Goal: Information Seeking & Learning: Learn about a topic

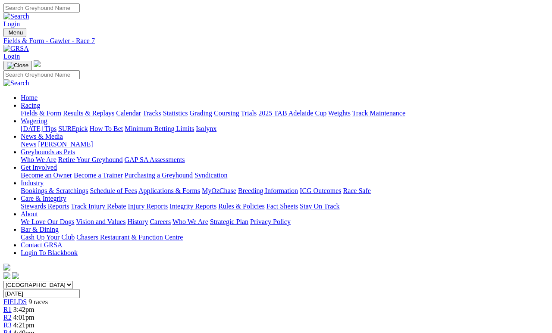
scroll to position [0, 3]
click at [25, 109] on link "Fields & Form" at bounding box center [41, 112] width 41 height 7
click at [37, 109] on link "Fields & Form" at bounding box center [41, 112] width 41 height 7
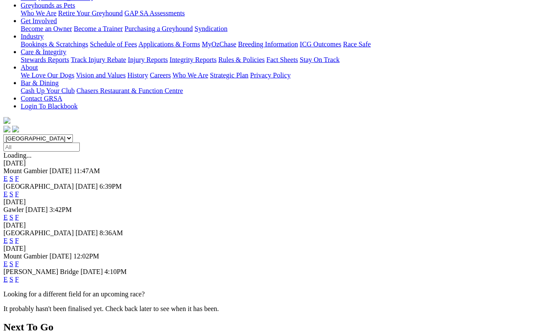
scroll to position [147, 0]
click at [19, 275] on link "F" at bounding box center [17, 278] width 4 height 7
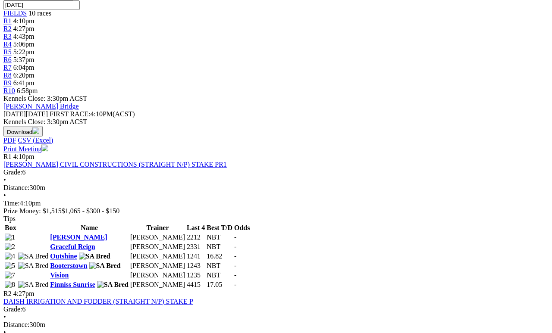
scroll to position [296, 0]
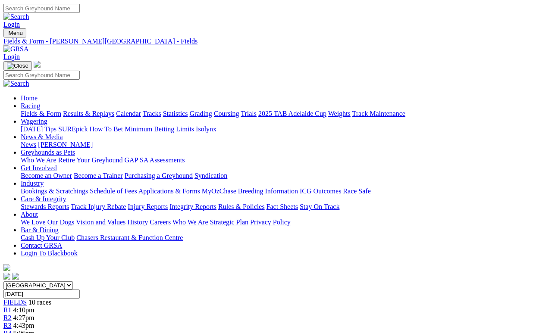
scroll to position [0, 16]
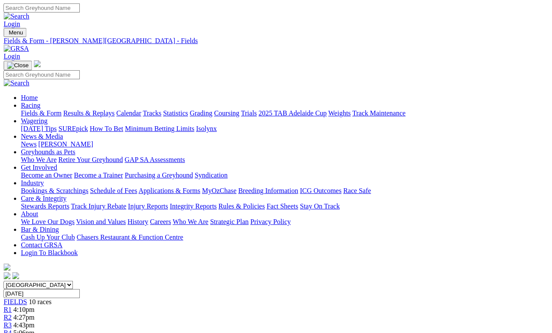
click at [63, 133] on link "News & Media" at bounding box center [42, 136] width 42 height 7
click at [36, 140] on link "News" at bounding box center [29, 143] width 16 height 7
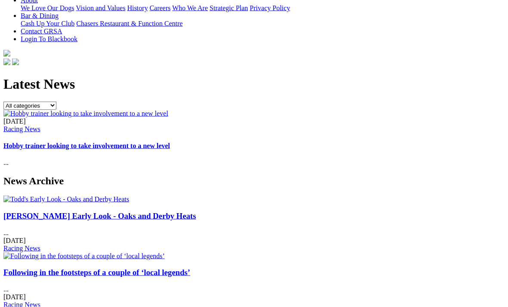
scroll to position [214, 0]
click at [155, 268] on link "Following in the footsteps of a couple of ‘local legends’" at bounding box center [96, 272] width 187 height 9
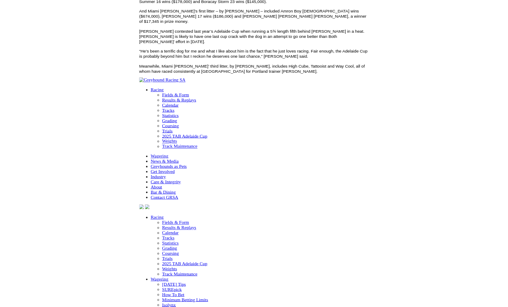
scroll to position [603, 0]
